Goal: Information Seeking & Learning: Learn about a topic

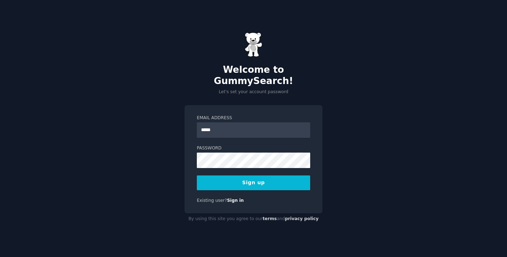
type input "**********"
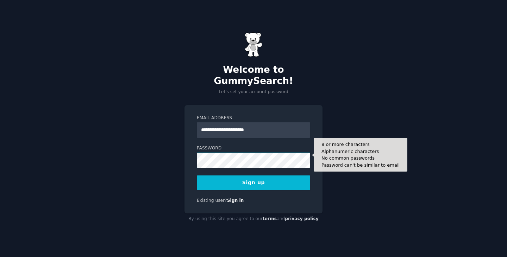
click at [197, 176] on button "Sign up" at bounding box center [253, 183] width 113 height 15
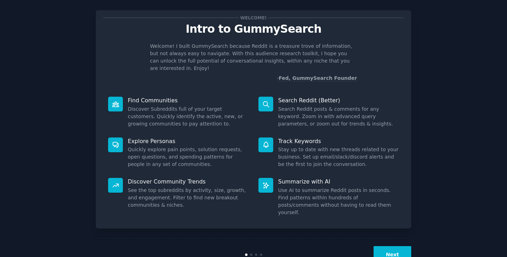
scroll to position [11, 0]
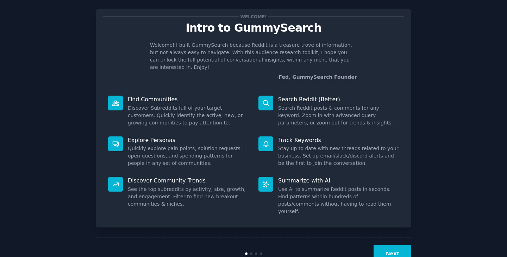
click at [387, 245] on button "Next" at bounding box center [392, 253] width 38 height 17
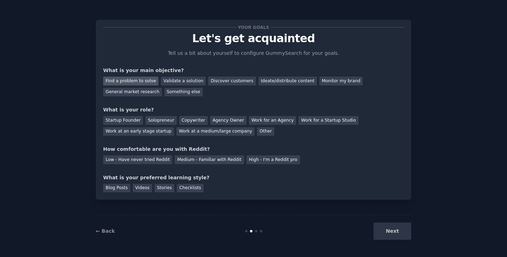
click at [146, 83] on div "Find a problem to solve" at bounding box center [130, 81] width 55 height 9
click at [192, 83] on div "Validate a solution" at bounding box center [183, 81] width 45 height 9
click at [124, 118] on div "Startup Founder" at bounding box center [123, 120] width 40 height 9
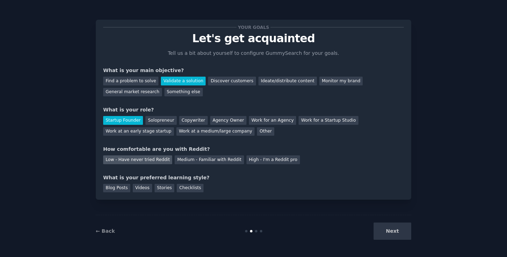
click at [152, 158] on div "Low - Have never tried Reddit" at bounding box center [137, 160] width 69 height 9
click at [139, 190] on div "Videos" at bounding box center [142, 188] width 19 height 9
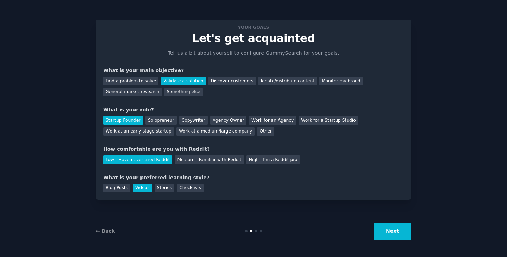
click at [387, 230] on button "Next" at bounding box center [392, 231] width 38 height 17
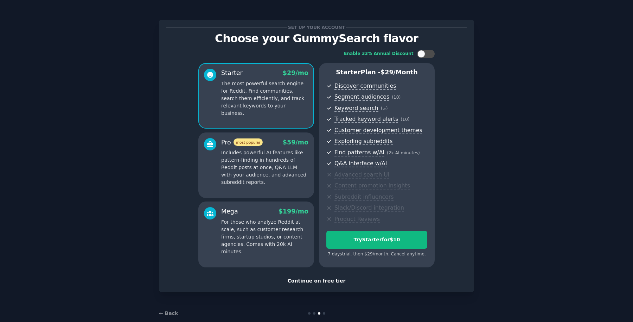
click at [314, 257] on div "Continue on free tier" at bounding box center [316, 280] width 300 height 7
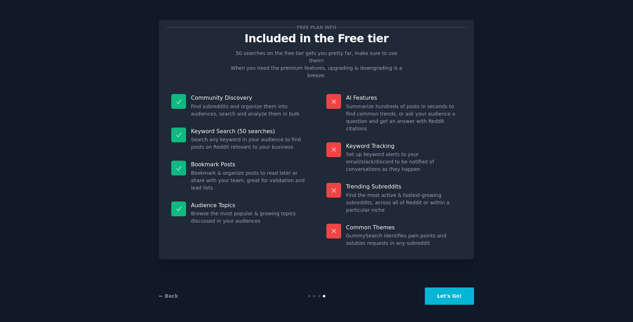
click at [455, 257] on button "Let's Go!" at bounding box center [449, 295] width 49 height 17
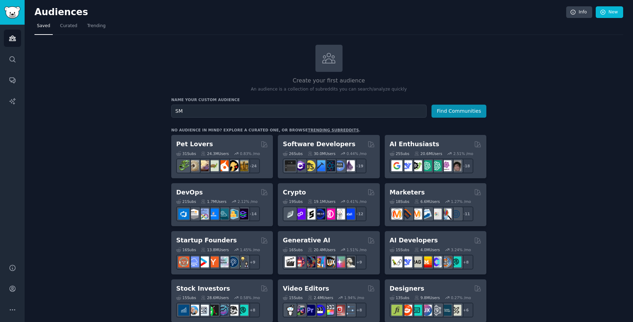
type input "S"
type input "Business owner of small and medium business"
click at [432, 104] on button "Find Communities" at bounding box center [459, 110] width 55 height 13
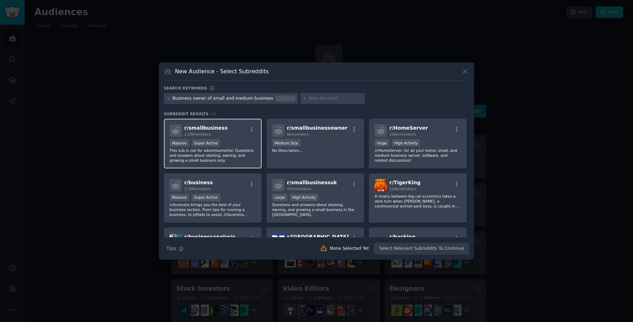
click at [243, 147] on div "Massive Super Active" at bounding box center [213, 143] width 87 height 9
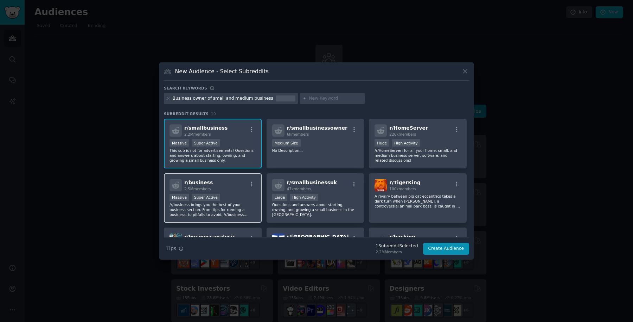
click at [250, 211] on p "/r/business brings you the best of your business section. From tips for running…" at bounding box center [213, 209] width 87 height 15
click at [435, 248] on button "Create Audience" at bounding box center [446, 248] width 46 height 12
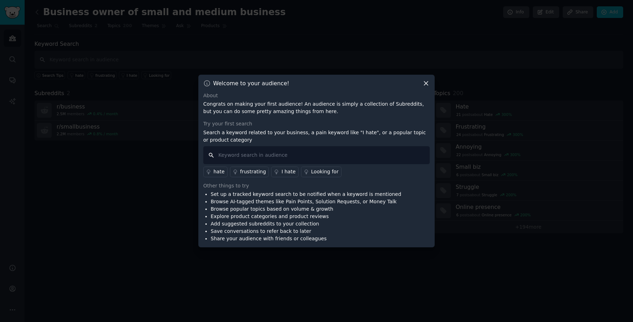
click at [264, 153] on input "text" at bounding box center [316, 155] width 227 height 18
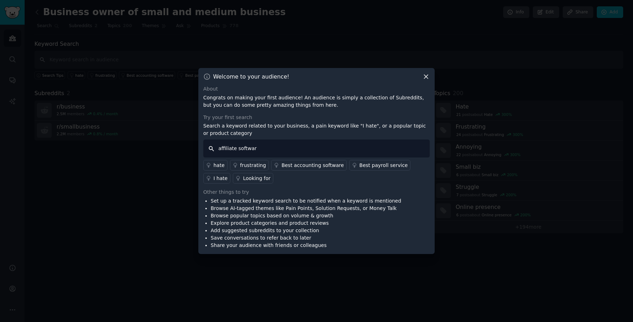
type input "affiliate software"
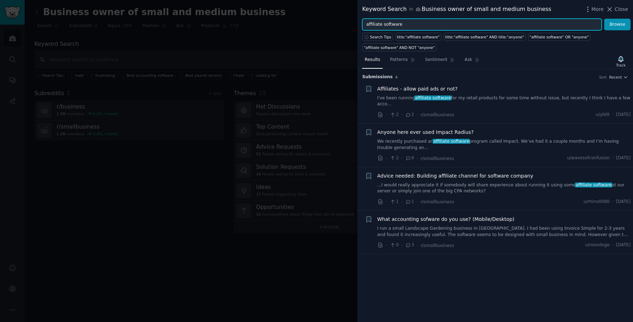
click at [386, 26] on input "affiliate software" at bounding box center [482, 25] width 240 height 12
click at [506, 19] on button "Browse" at bounding box center [617, 25] width 26 height 12
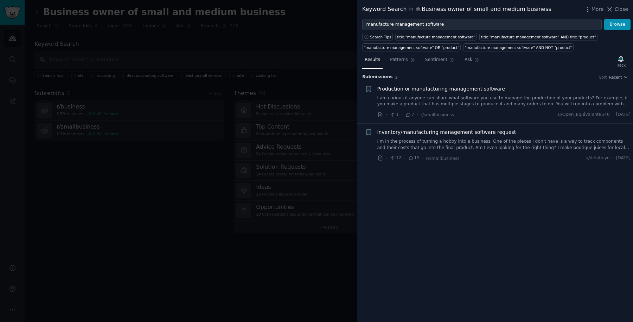
click at [477, 100] on link "I am curious if anyone can share what software you use to manage the production…" at bounding box center [505, 101] width 254 height 12
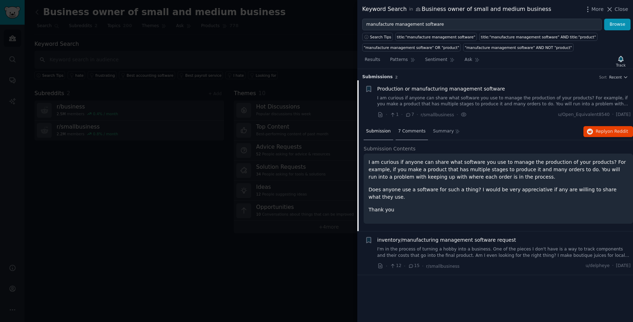
click at [406, 128] on span "7 Comments" at bounding box center [411, 131] width 27 height 6
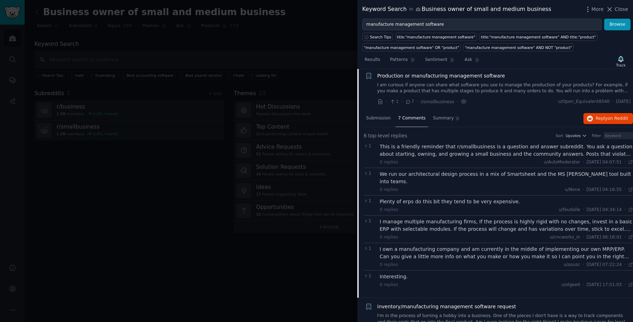
scroll to position [23, 0]
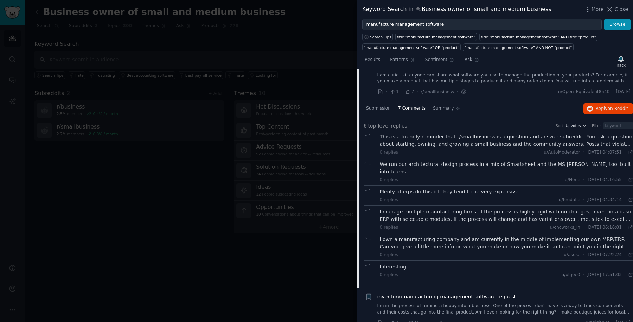
click at [476, 208] on div "I manage multiple manufacturing firms, If the process is highly rigid with no c…" at bounding box center [507, 215] width 254 height 15
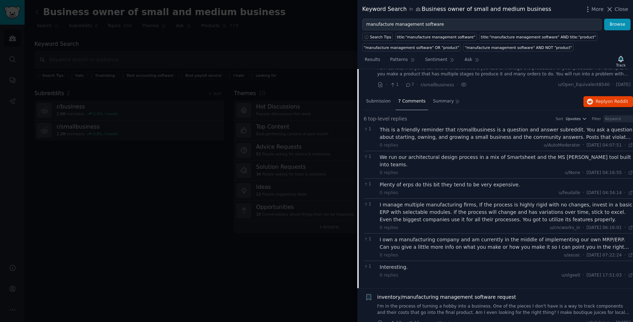
scroll to position [30, 0]
click at [457, 235] on div "I own a manufacturing company and am currently in the middle of implementing ou…" at bounding box center [507, 242] width 254 height 15
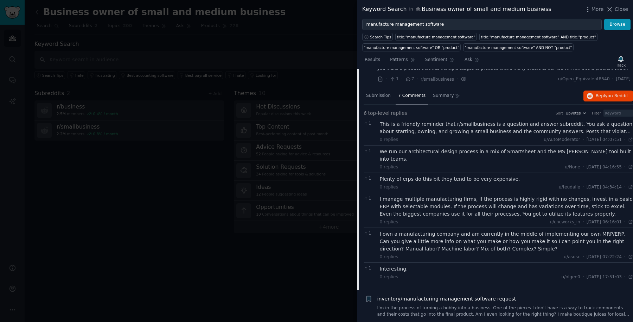
scroll to position [38, 0]
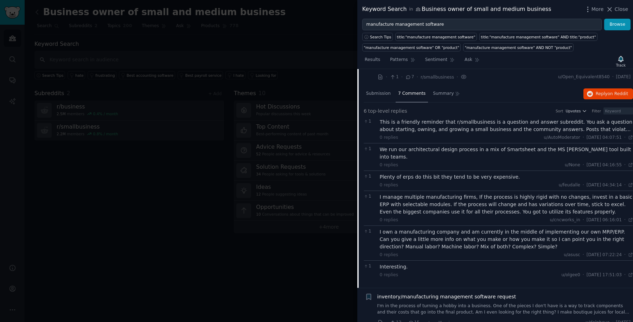
click at [446, 257] on div "Interesting." at bounding box center [507, 266] width 254 height 7
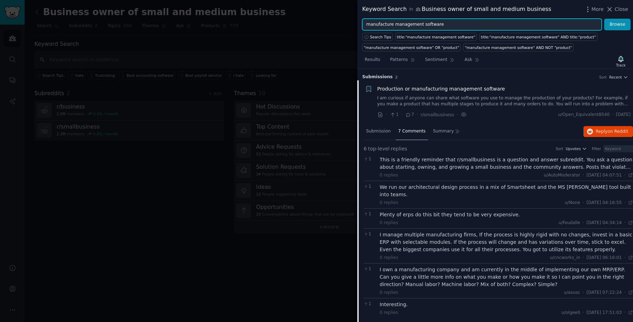
click at [442, 24] on input "manufacture management software" at bounding box center [482, 25] width 240 height 12
drag, startPoint x: 451, startPoint y: 25, endPoint x: 305, endPoint y: 25, distance: 146.0
click at [305, 25] on div "Keyword Search in Business owner of small and medium business More Close manufa…" at bounding box center [316, 161] width 633 height 322
type input "w"
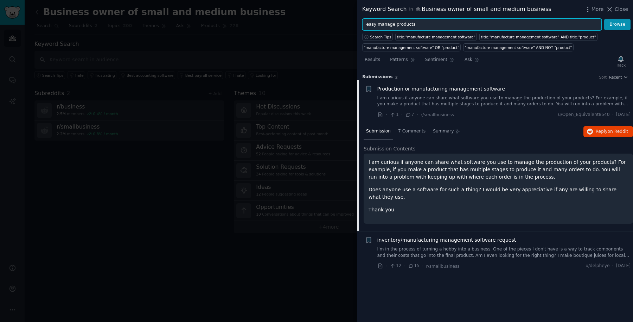
type input "easy manage products"
click at [506, 19] on button "Browse" at bounding box center [617, 25] width 26 height 12
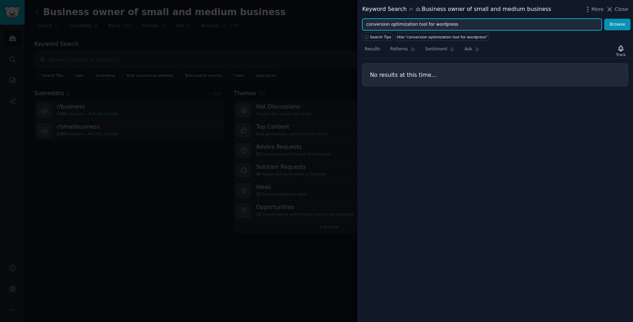
click at [399, 25] on input "conversion optimization tool for wordpress" at bounding box center [482, 25] width 240 height 12
click at [506, 19] on button "Browse" at bounding box center [617, 25] width 26 height 12
click at [402, 25] on input "conversion tool for wordpress" at bounding box center [482, 25] width 240 height 12
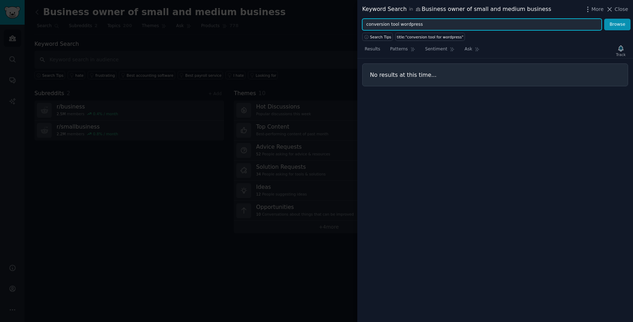
click at [506, 19] on button "Browse" at bounding box center [617, 25] width 26 height 12
drag, startPoint x: 398, startPoint y: 23, endPoint x: 334, endPoint y: 23, distance: 64.0
click at [334, 23] on div "Keyword Search in Business owner of small and medium business More Close conver…" at bounding box center [316, 161] width 633 height 322
click at [506, 19] on button "Browse" at bounding box center [617, 25] width 26 height 12
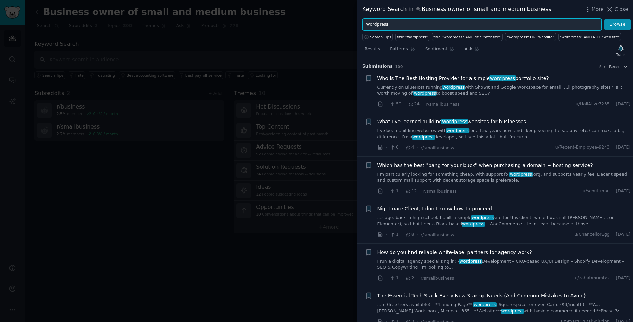
click at [395, 24] on input "wordpress" at bounding box center [482, 25] width 240 height 12
click at [506, 19] on button "Browse" at bounding box center [617, 25] width 26 height 12
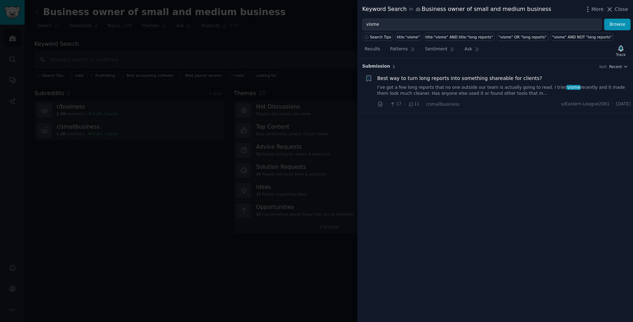
click at [500, 89] on link "I’ve got a few long reports that no one outside our team is actually going to r…" at bounding box center [505, 90] width 254 height 12
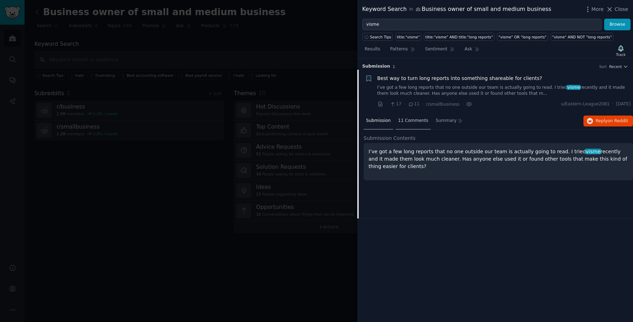
click at [416, 124] on div "11 Comments" at bounding box center [413, 121] width 35 height 17
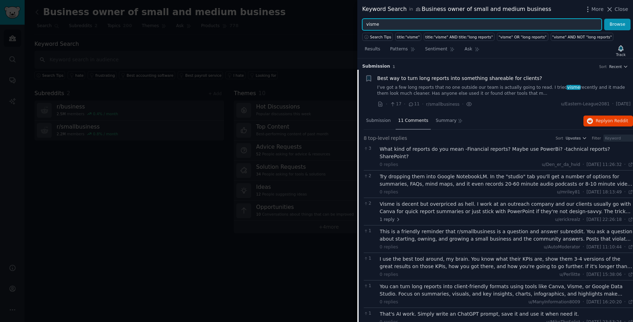
drag, startPoint x: 414, startPoint y: 28, endPoint x: 347, endPoint y: 30, distance: 67.6
click at [347, 30] on div "Keyword Search in Business owner of small and medium business More Close visme …" at bounding box center [316, 161] width 633 height 322
type input "canva"
click at [506, 19] on button "Browse" at bounding box center [617, 25] width 26 height 12
